Goal: Task Accomplishment & Management: Manage account settings

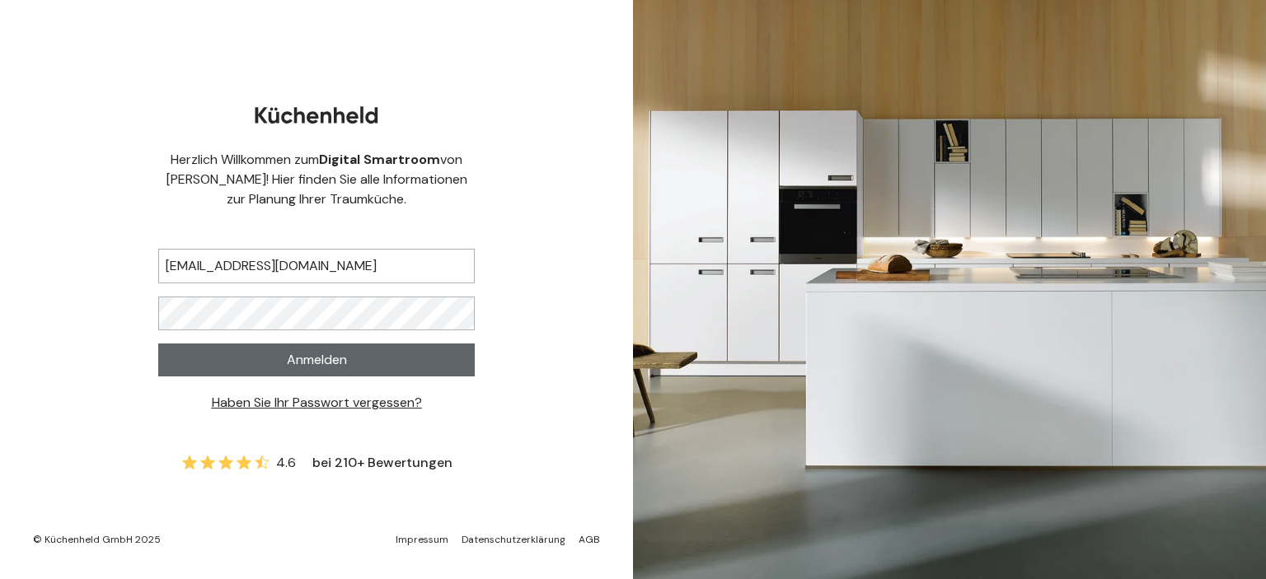
click at [275, 345] on button "Anmelden" at bounding box center [316, 360] width 317 height 33
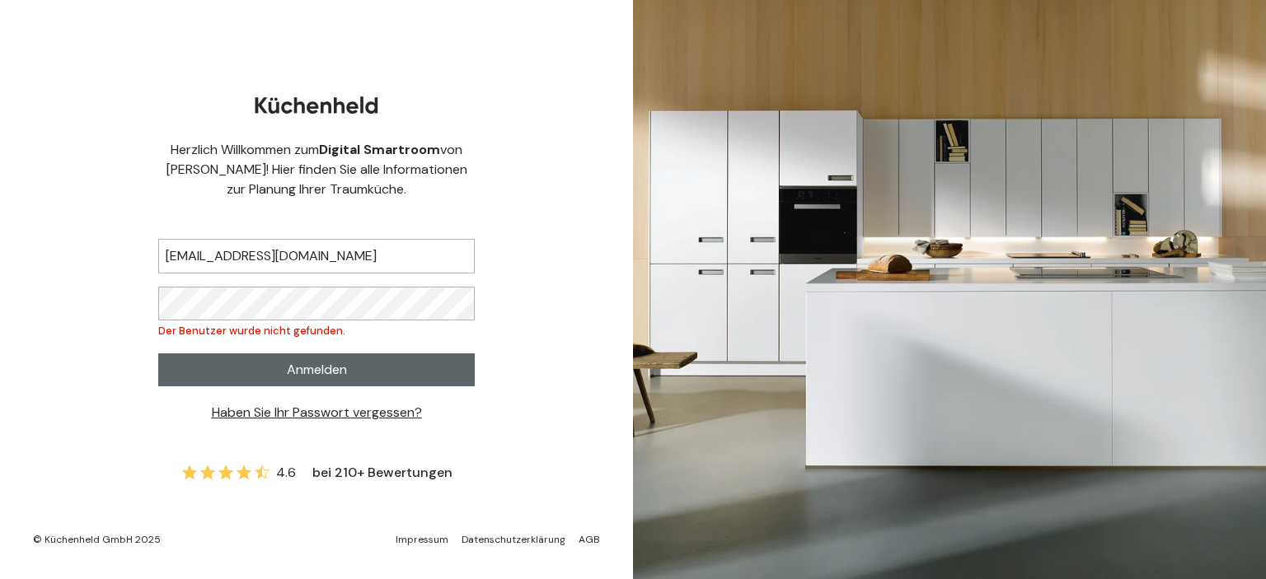
click at [265, 373] on button "Anmelden" at bounding box center [316, 370] width 317 height 33
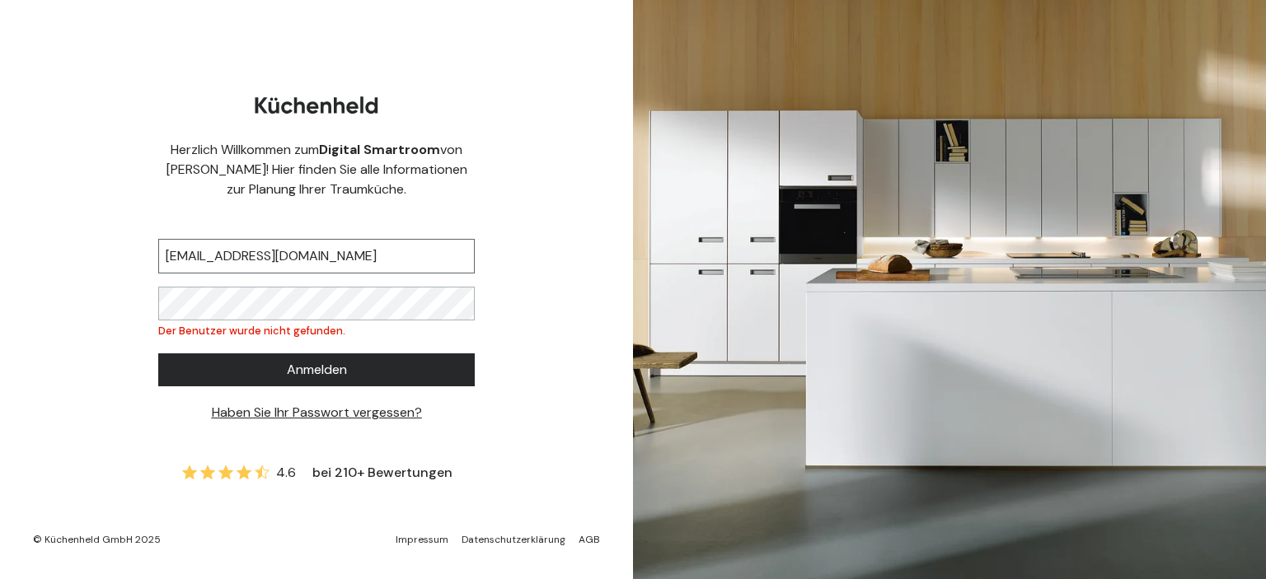
click at [368, 258] on input "[EMAIL_ADDRESS][DOMAIN_NAME]" at bounding box center [316, 256] width 317 height 35
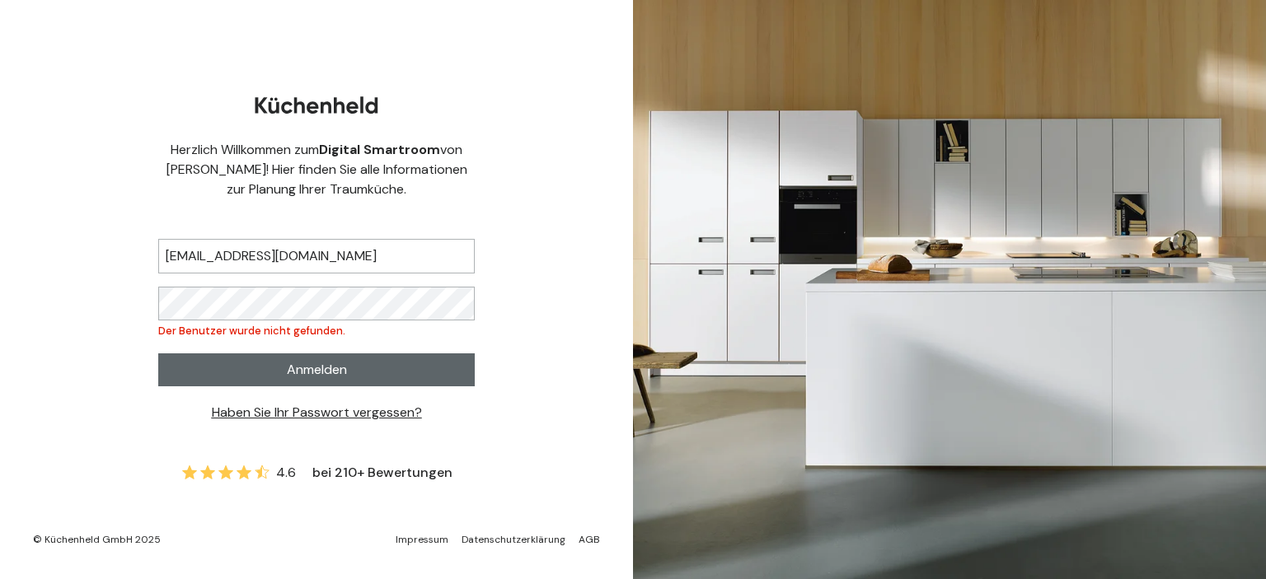
click at [338, 374] on span "Anmelden" at bounding box center [317, 370] width 60 height 20
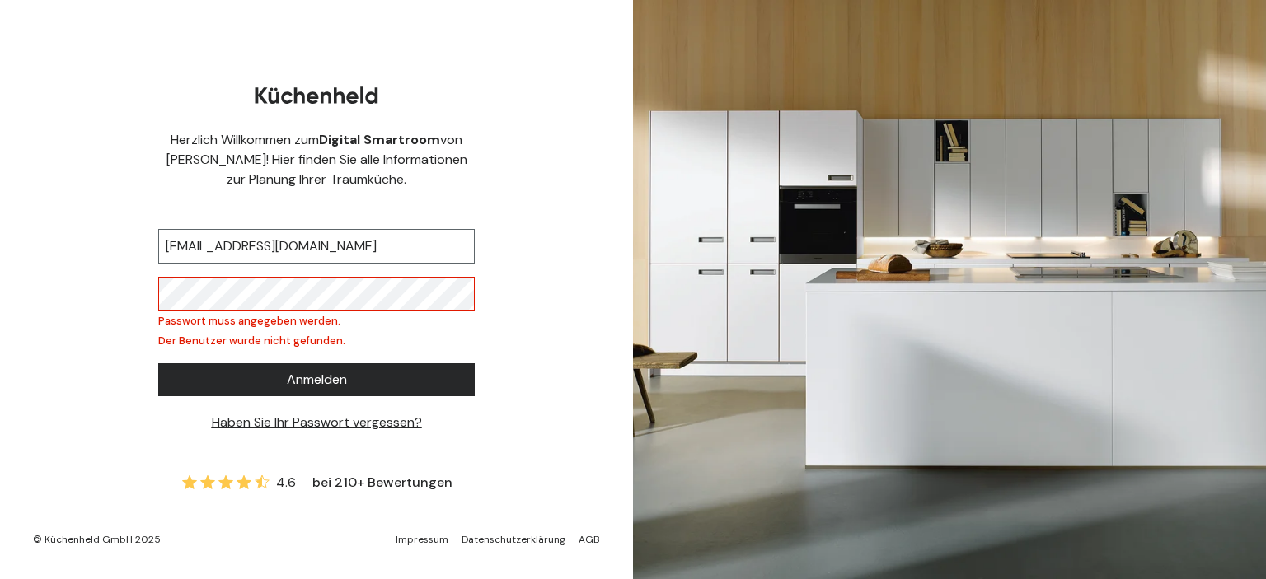
click at [351, 253] on input "[EMAIL_ADDRESS][DOMAIN_NAME]" at bounding box center [316, 246] width 317 height 35
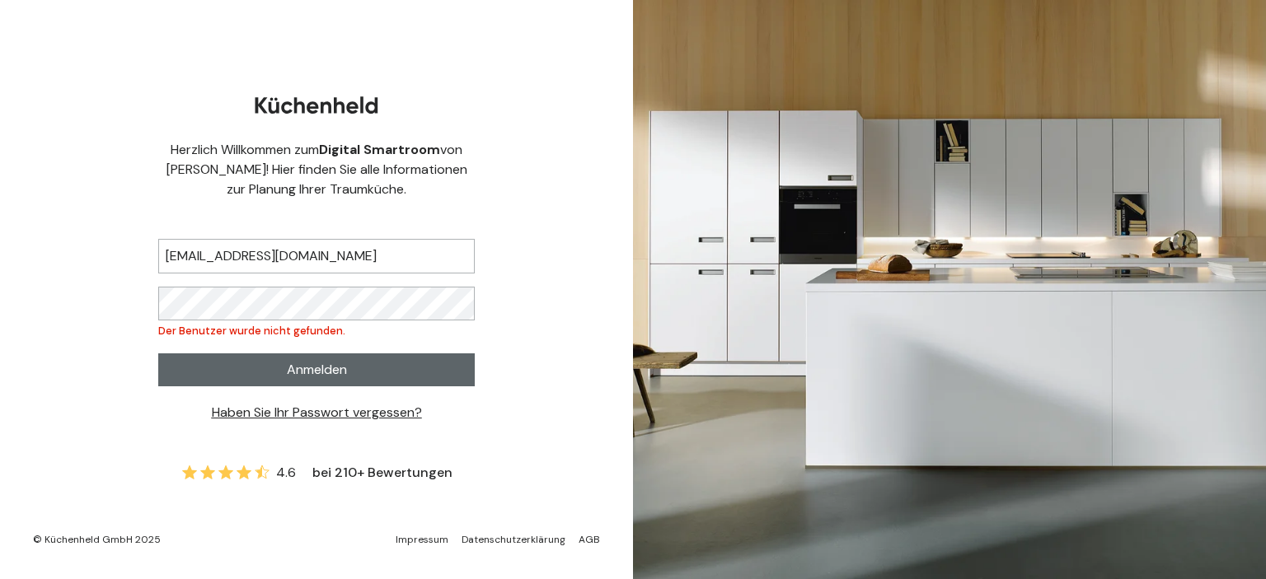
click at [342, 367] on span "Anmelden" at bounding box center [317, 370] width 60 height 20
click at [279, 374] on button "Anmelden" at bounding box center [316, 370] width 317 height 33
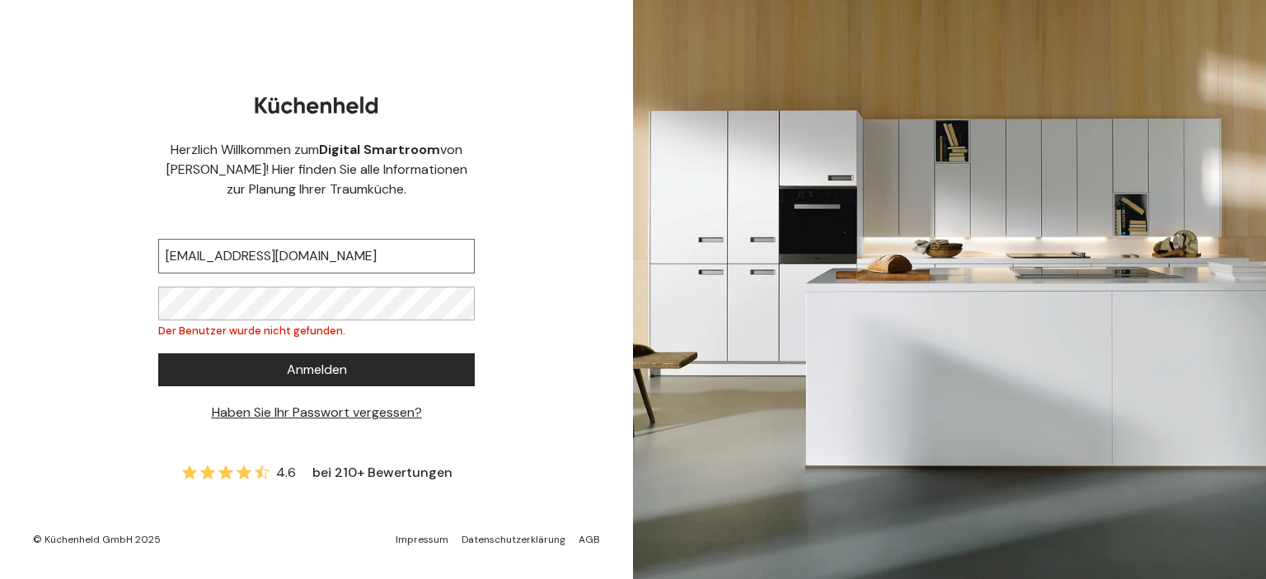
click at [385, 260] on input "[EMAIL_ADDRESS][DOMAIN_NAME]" at bounding box center [316, 256] width 317 height 35
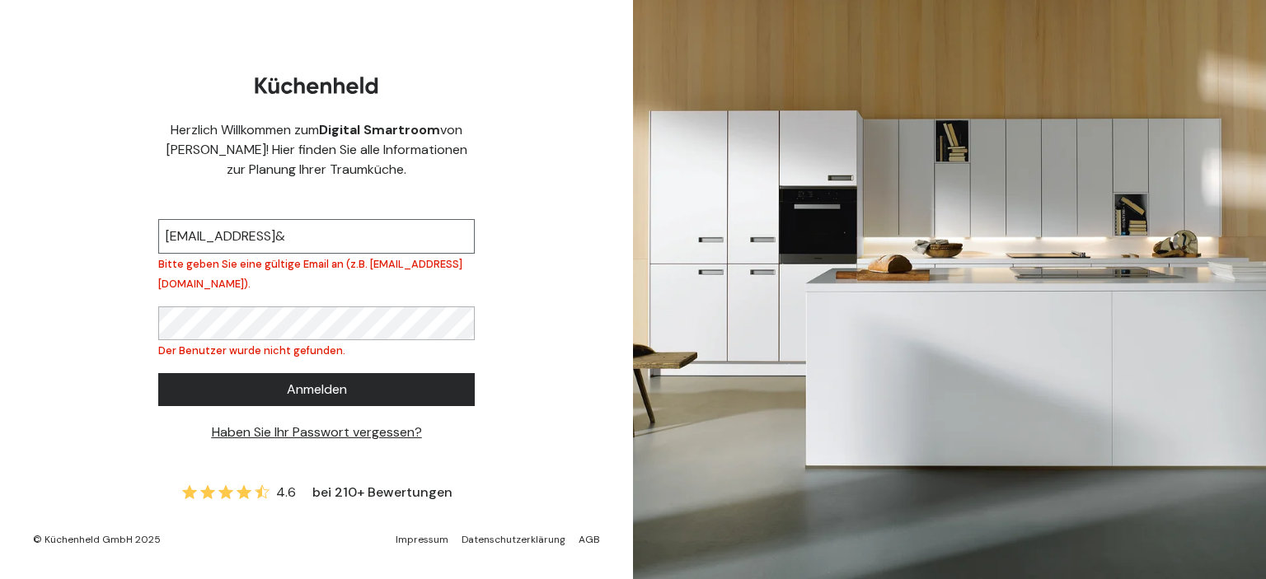
drag, startPoint x: 452, startPoint y: 231, endPoint x: 345, endPoint y: 229, distance: 107.2
click at [345, 229] on input "[EMAIL_ADDRESS]&" at bounding box center [316, 236] width 317 height 35
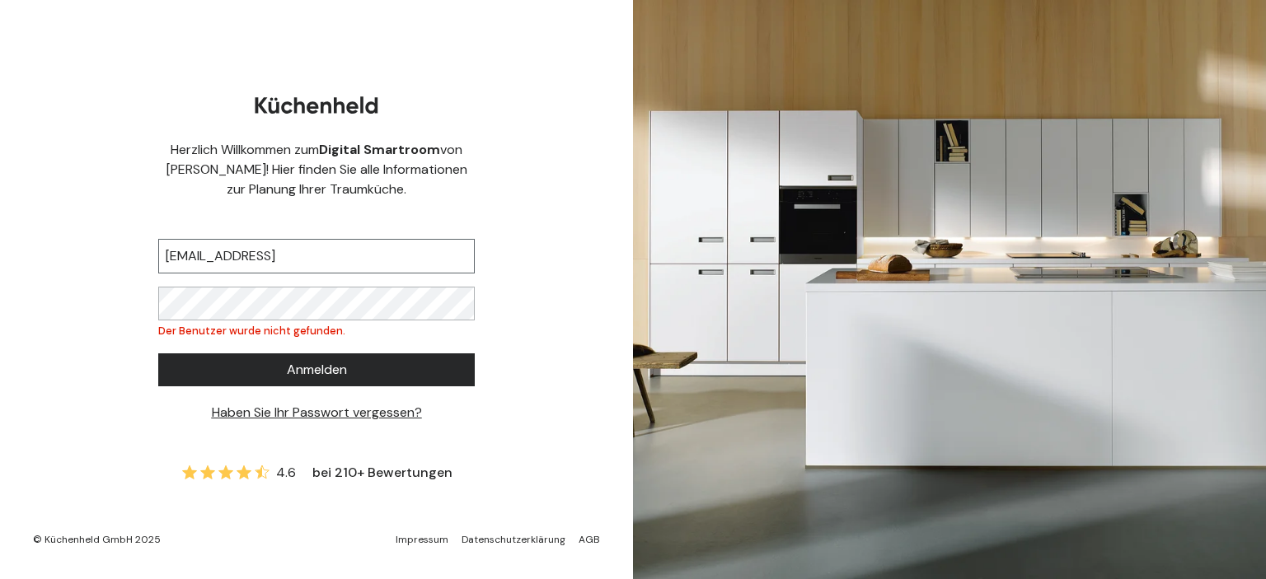
type input "[EMAIL_ADDRESS][DOMAIN_NAME]"
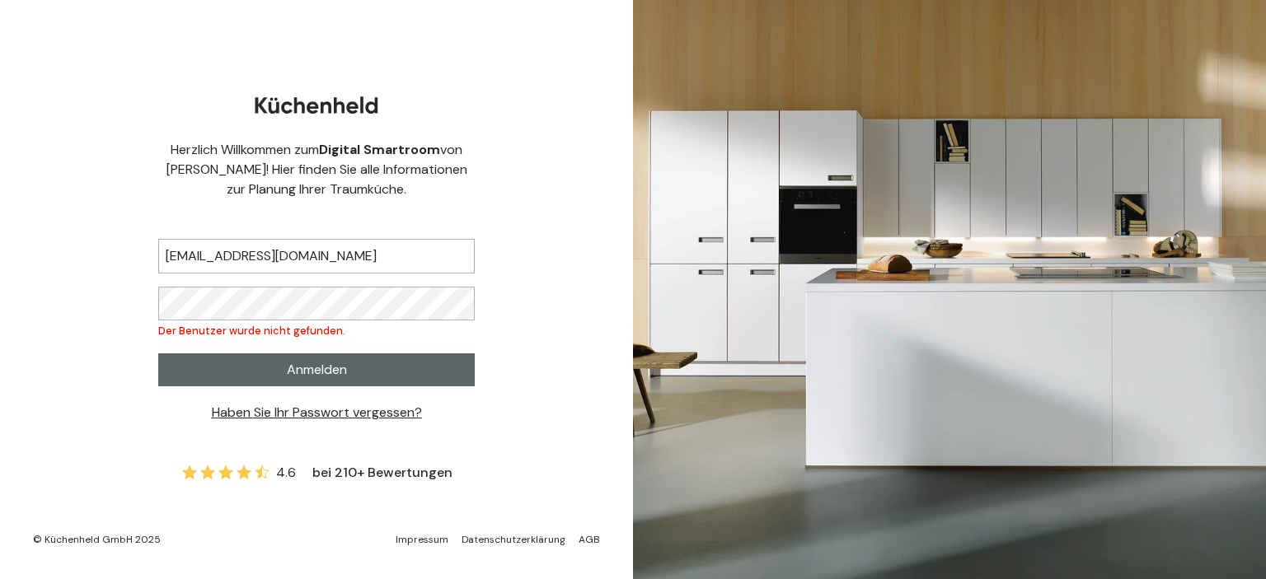
click at [295, 375] on span "Anmelden" at bounding box center [317, 370] width 60 height 20
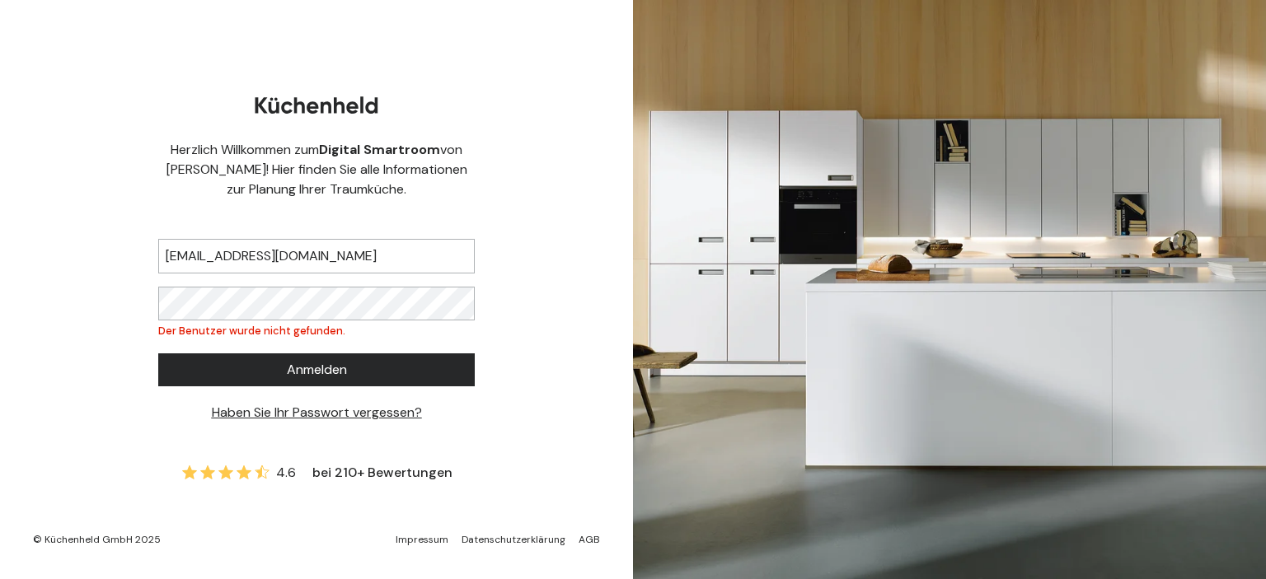
drag, startPoint x: 222, startPoint y: 283, endPoint x: 240, endPoint y: 285, distance: 18.3
click at [223, 282] on form "[EMAIL_ADDRESS][DOMAIN_NAME] Der Benutzer wurde nicht gefunden. Anmelden Haben …" at bounding box center [316, 325] width 317 height 198
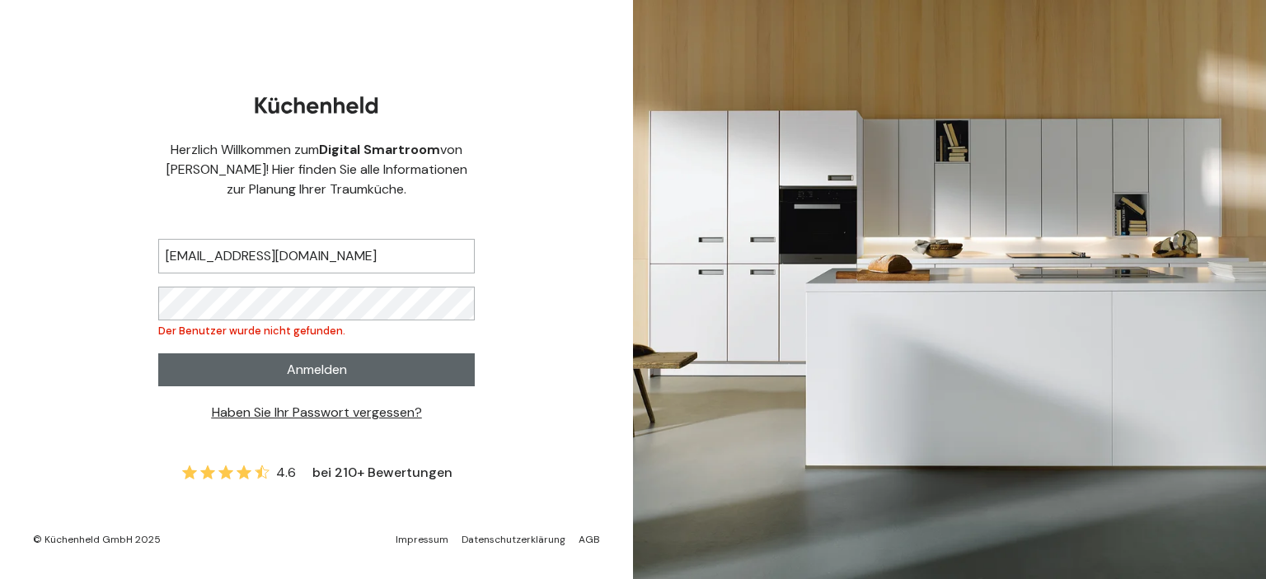
click at [232, 375] on button "Anmelden" at bounding box center [316, 370] width 317 height 33
